Goal: Information Seeking & Learning: Find specific fact

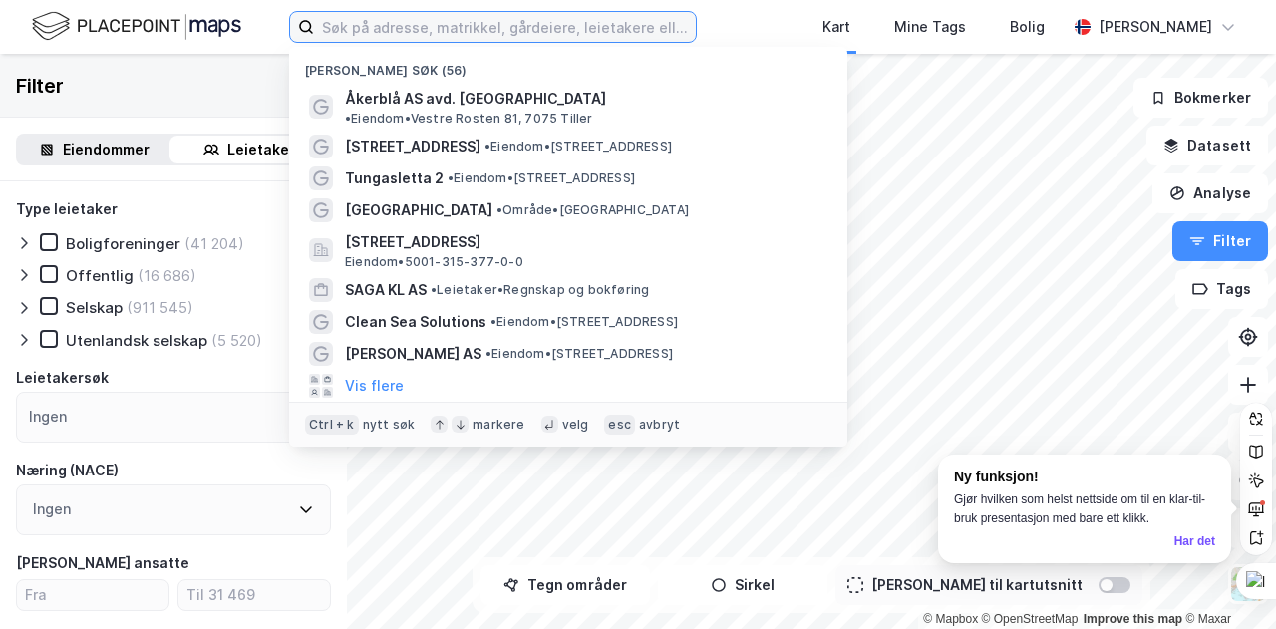
click at [385, 23] on input at bounding box center [505, 27] width 382 height 30
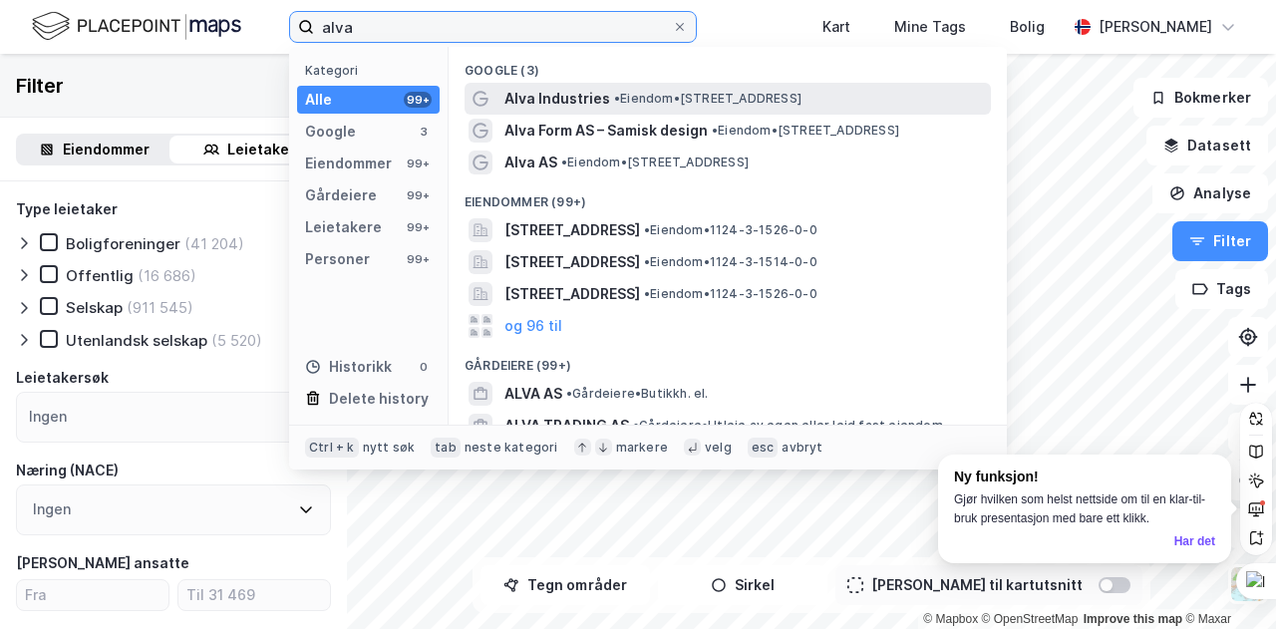
type input "alva"
click at [576, 94] on span "Alva Industries" at bounding box center [558, 99] width 106 height 24
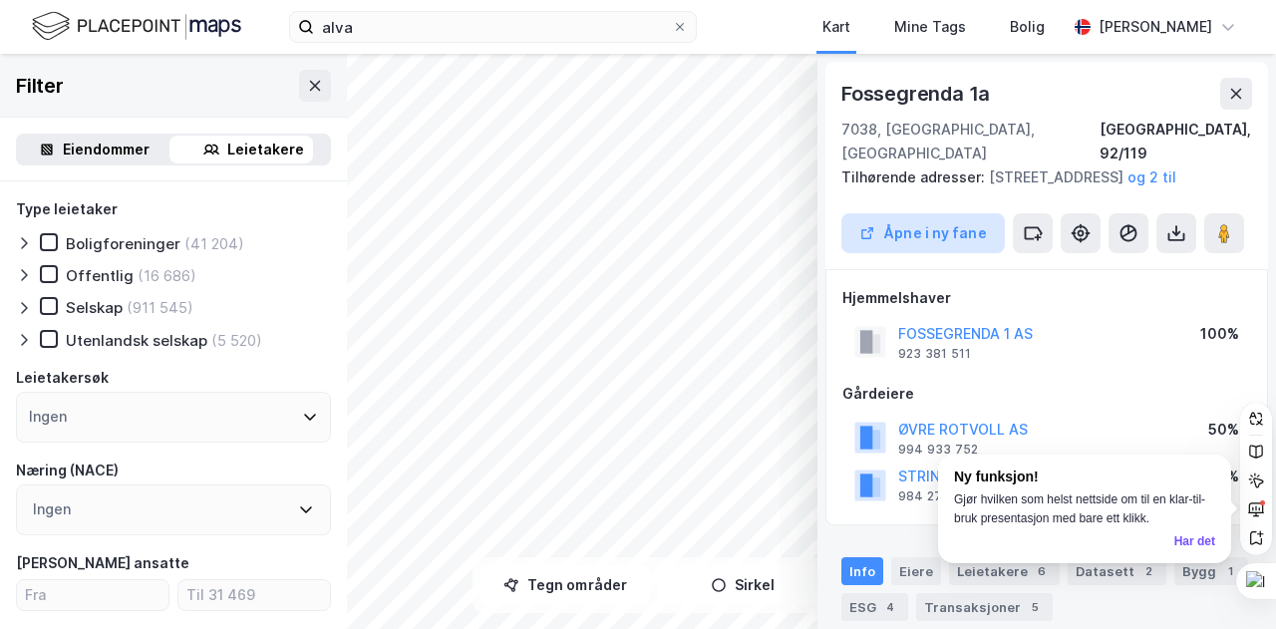
click at [939, 235] on button "Åpne i ny fane" at bounding box center [924, 233] width 164 height 40
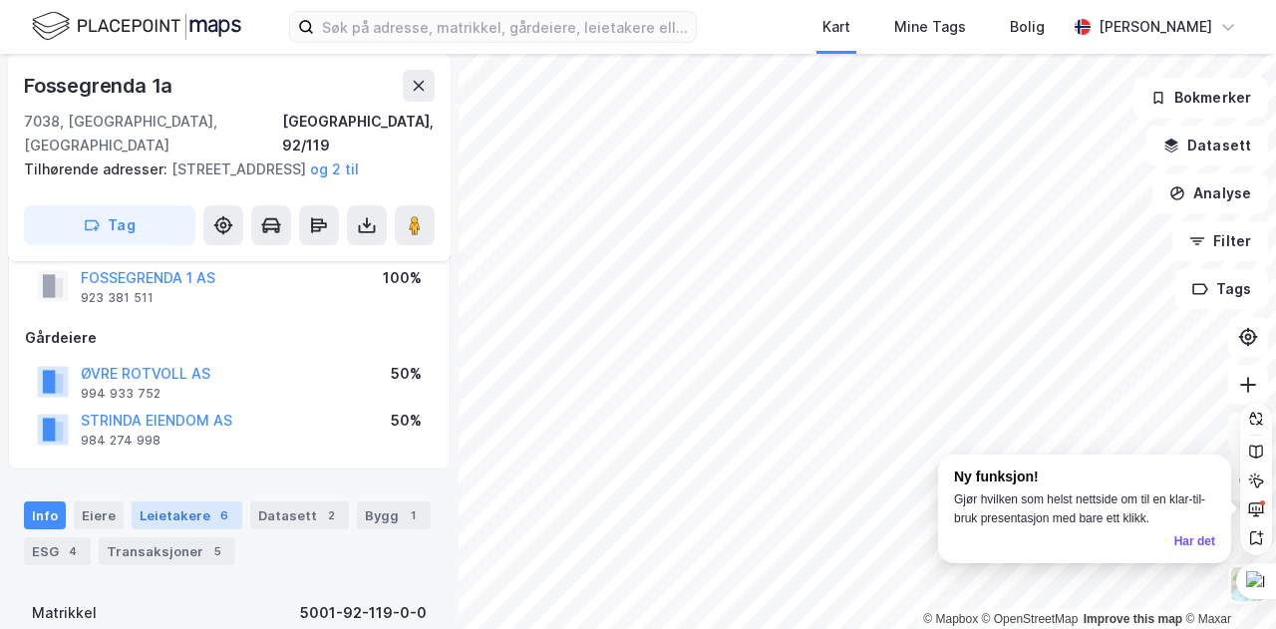
scroll to position [100, 0]
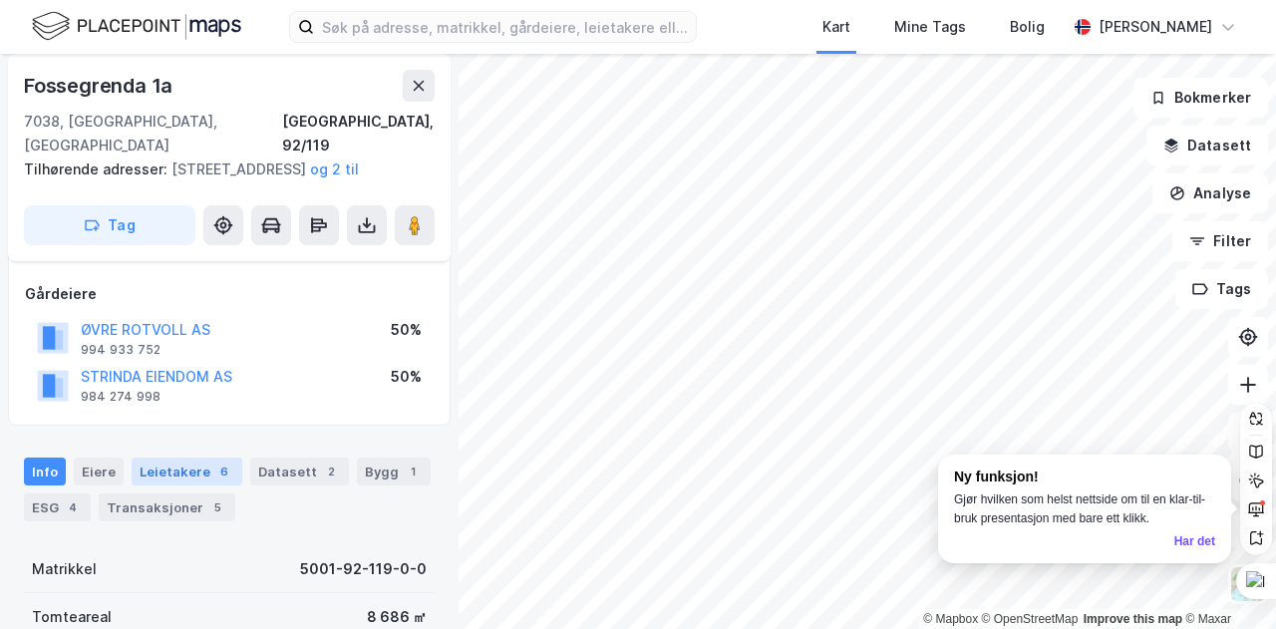
click at [189, 472] on div "Leietakere 6" at bounding box center [187, 472] width 111 height 28
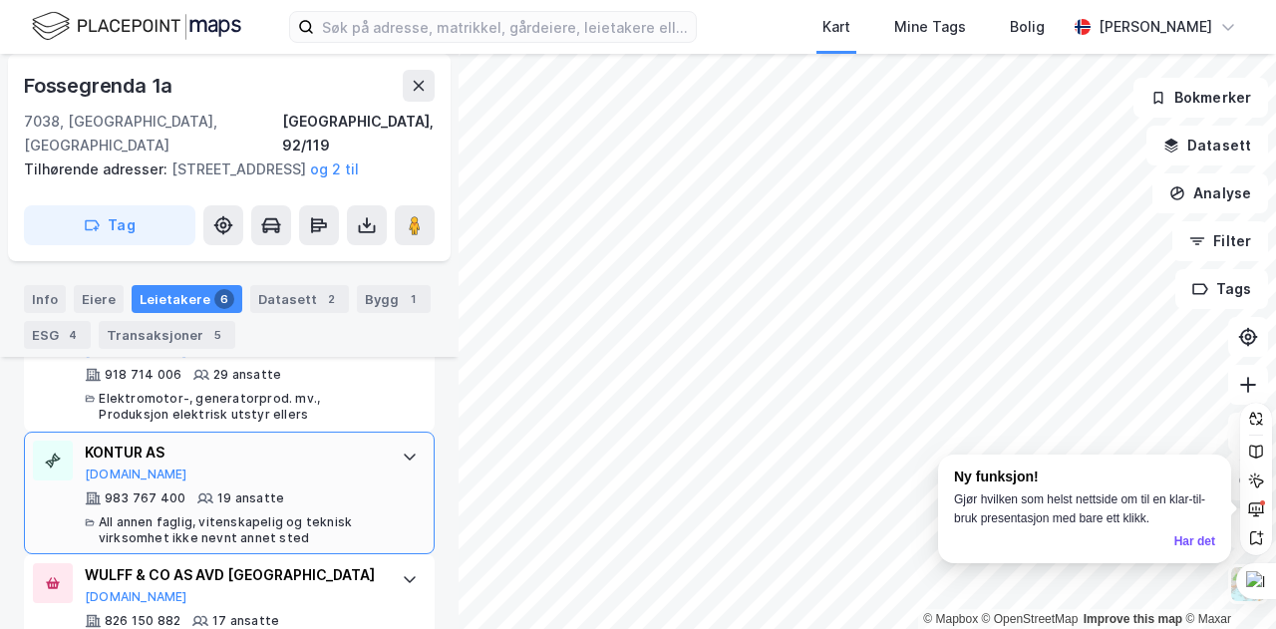
scroll to position [622, 0]
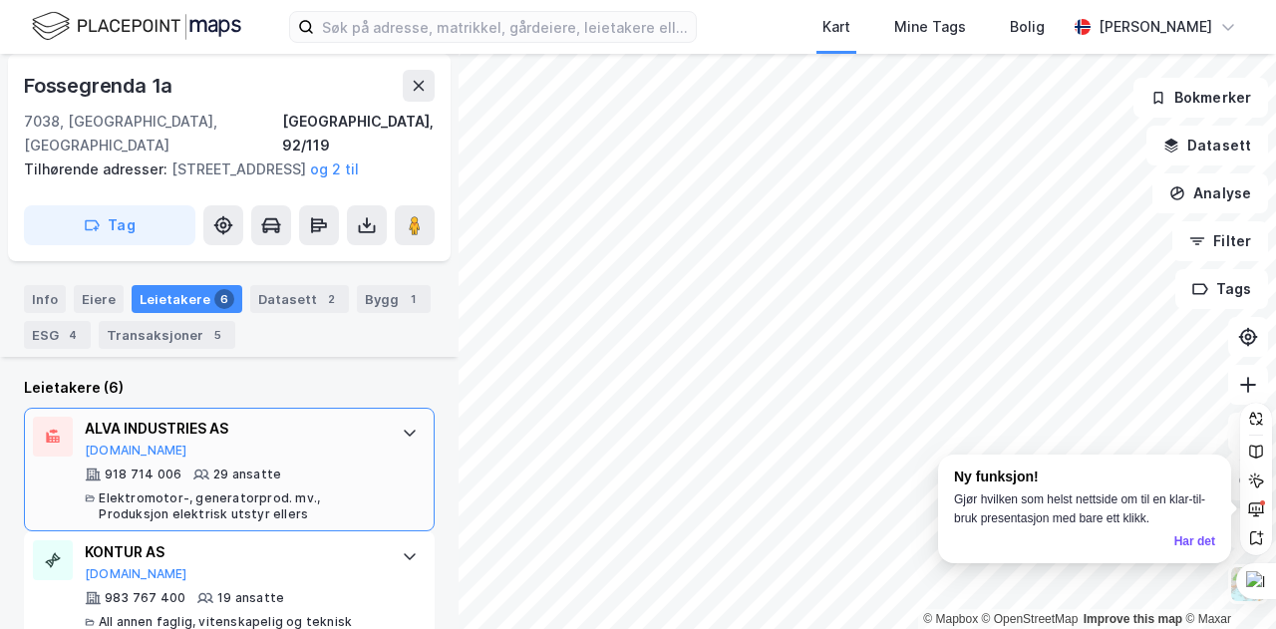
click at [321, 491] on div "Elektromotor-, generatorprod. mv., Produksjon elektrisk utstyr ellers" at bounding box center [240, 507] width 283 height 32
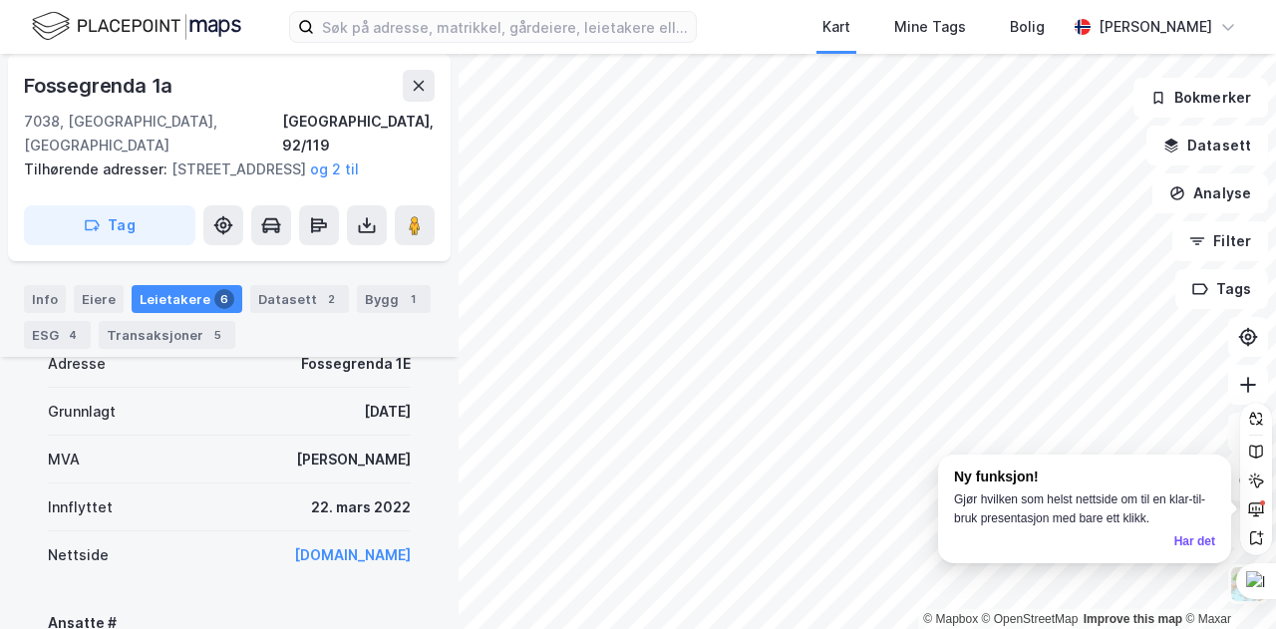
scroll to position [921, 0]
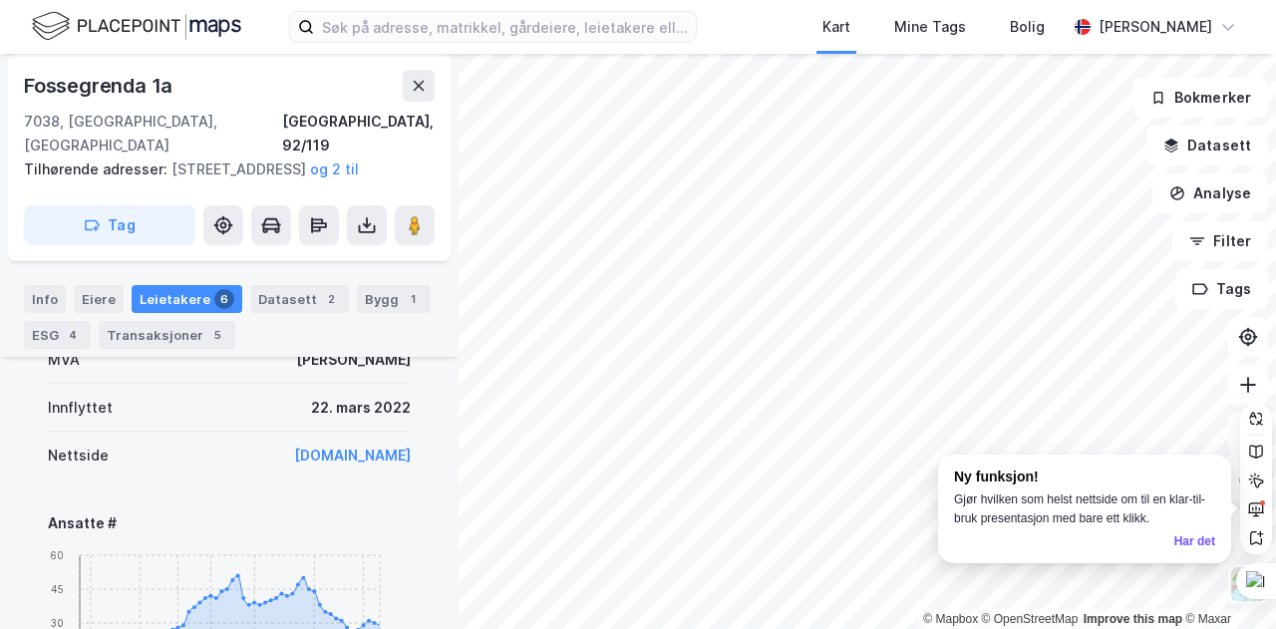
click at [311, 456] on link "[DOMAIN_NAME]" at bounding box center [352, 455] width 117 height 17
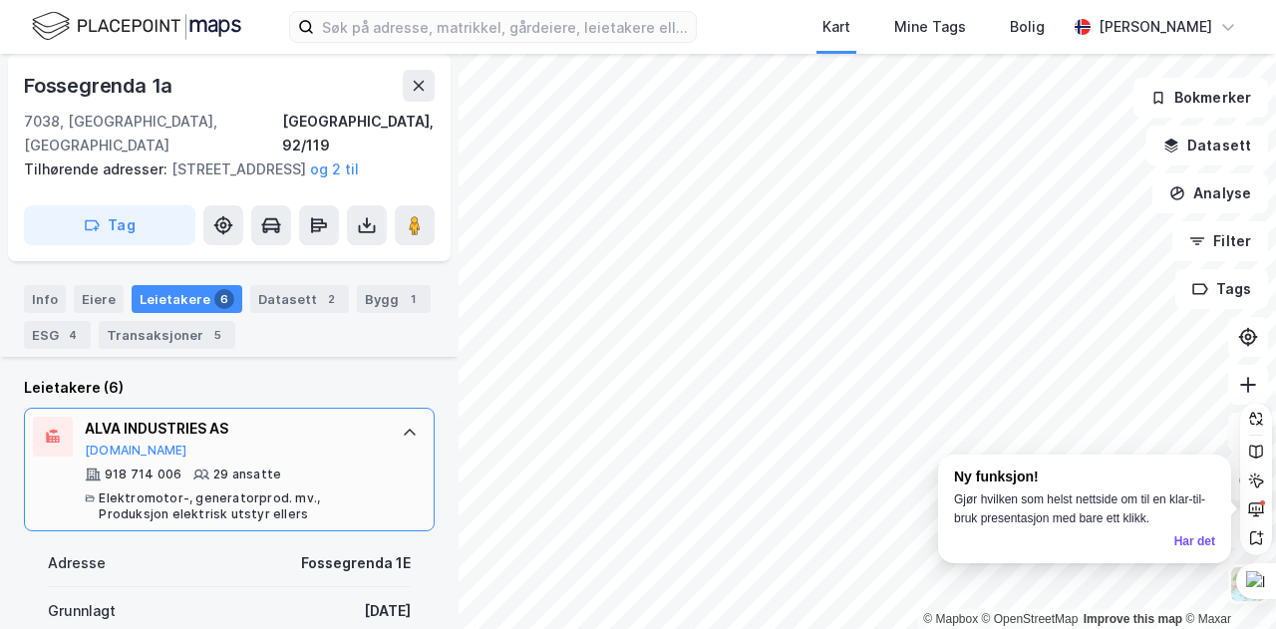
scroll to position [722, 0]
